Goal: Information Seeking & Learning: Learn about a topic

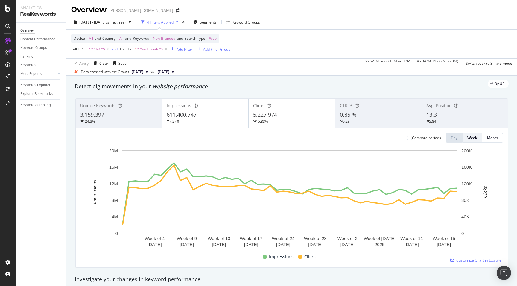
click at [48, 87] on div "Keywords Explorer" at bounding box center [35, 85] width 30 height 6
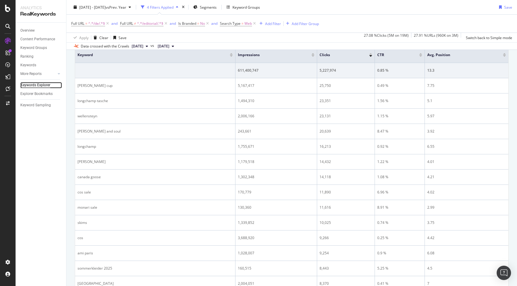
scroll to position [152, 0]
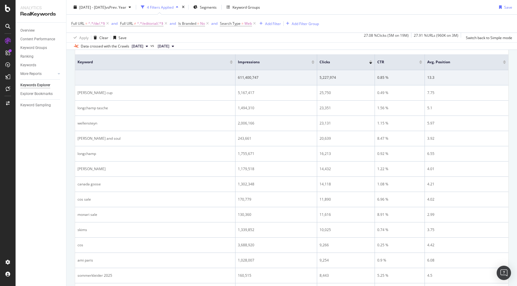
click at [167, 21] on div "Select metrics & dimensions" at bounding box center [143, 18] width 47 height 5
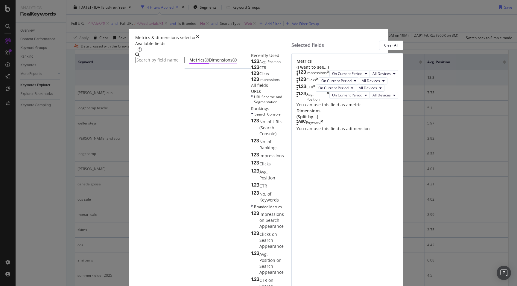
click at [209, 64] on div "Dimensions" at bounding box center [223, 60] width 28 height 7
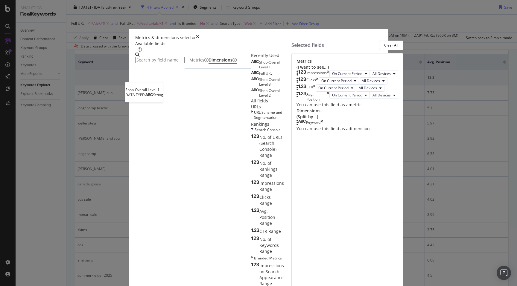
click at [259, 70] on span "Shop-Overall Level 1" at bounding box center [270, 65] width 22 height 10
click at [323, 126] on div "Keyword" at bounding box center [309, 123] width 27 height 6
click at [323, 126] on icon "times" at bounding box center [321, 123] width 3 height 6
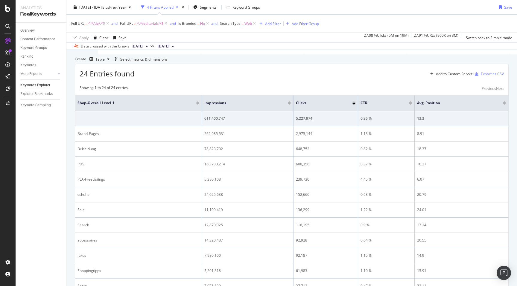
scroll to position [110, 0]
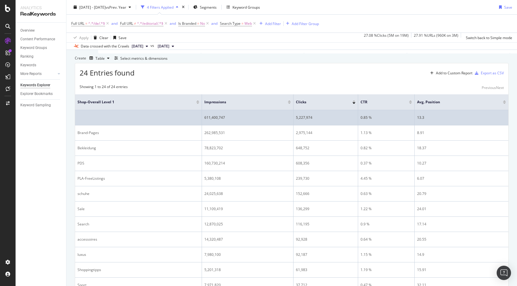
click at [297, 121] on div "5,227,974" at bounding box center [326, 117] width 60 height 5
copy div "5,227,974"
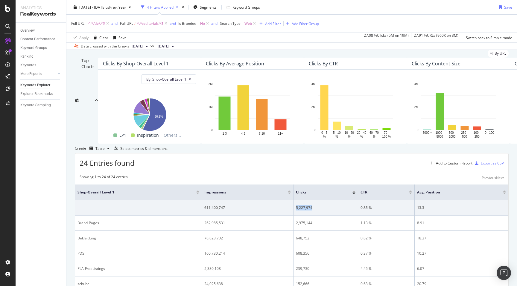
scroll to position [0, 0]
